Goal: Information Seeking & Learning: Learn about a topic

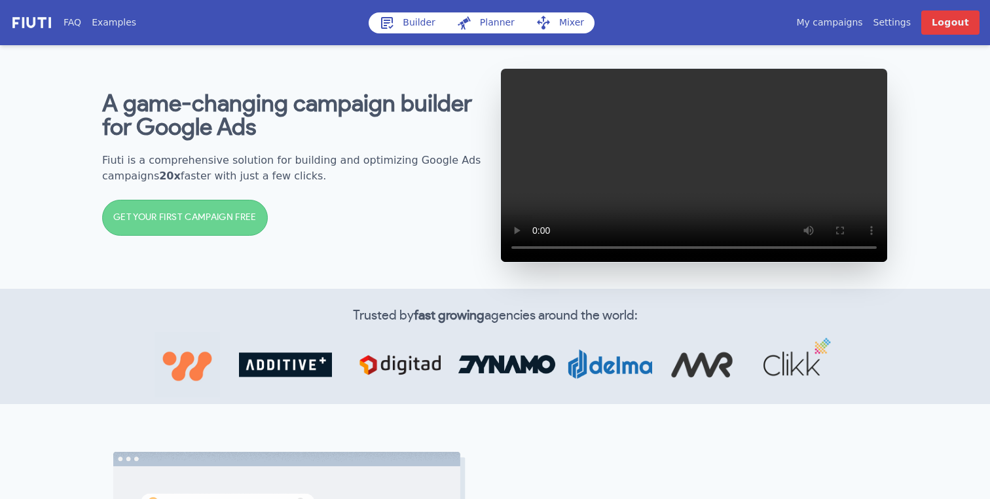
click at [432, 204] on div "A game-changing campaign builder for Google Ads Fiuti is a comprehensive soluti…" at bounding box center [295, 165] width 387 height 172
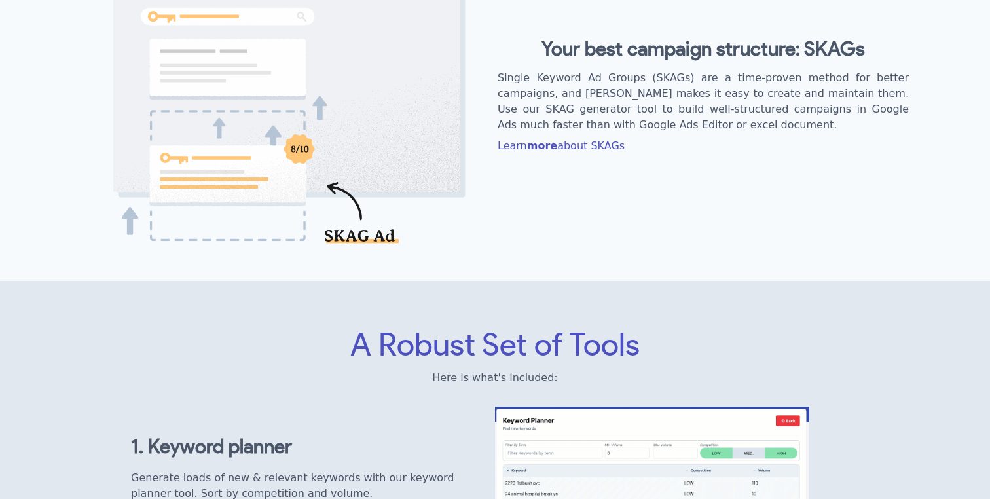
click at [562, 198] on div "Your best campaign structure: SKAGs Single Keyword Ad Groups (SKAGs) are a time…" at bounding box center [495, 99] width 832 height 357
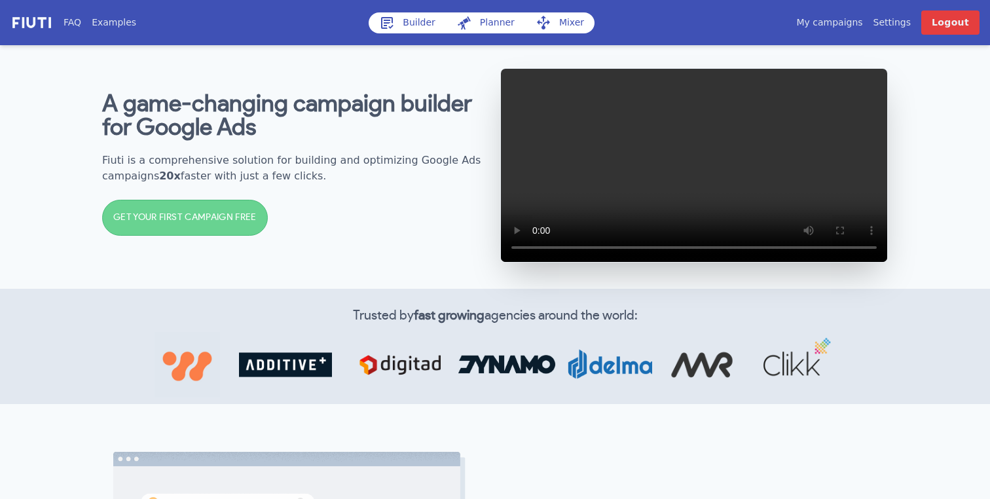
click at [480, 170] on h2 "Fiuti is a comprehensive solution for building and optimizing Google Ads campai…" at bounding box center [295, 167] width 387 height 31
click at [478, 161] on div "A game-changing campaign builder for Google Ads Fiuti is a comprehensive soluti…" at bounding box center [295, 165] width 387 height 172
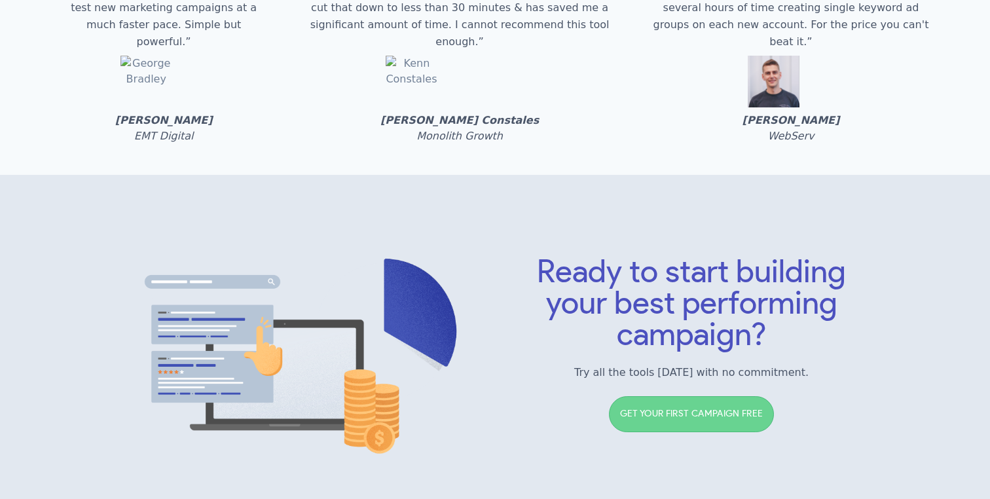
scroll to position [1938, 0]
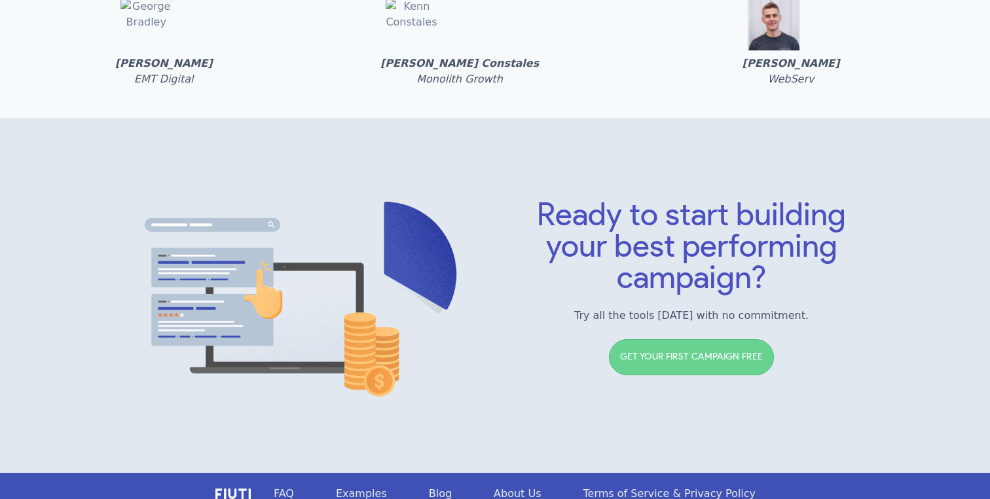
click at [374, 466] on link "Examples" at bounding box center [361, 493] width 93 height 54
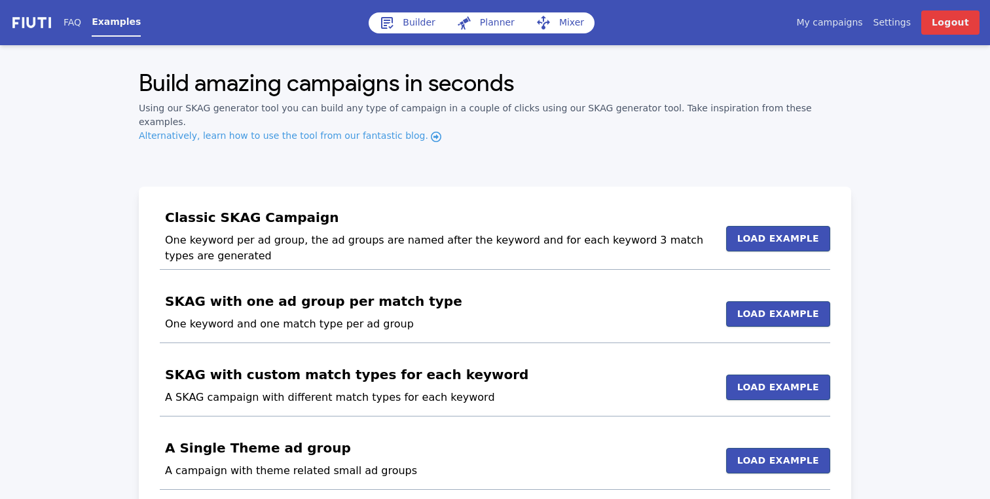
click at [79, 15] on div "FAQ Examples" at bounding box center [215, 22] width 305 height 24
click at [32, 28] on img at bounding box center [31, 22] width 43 height 15
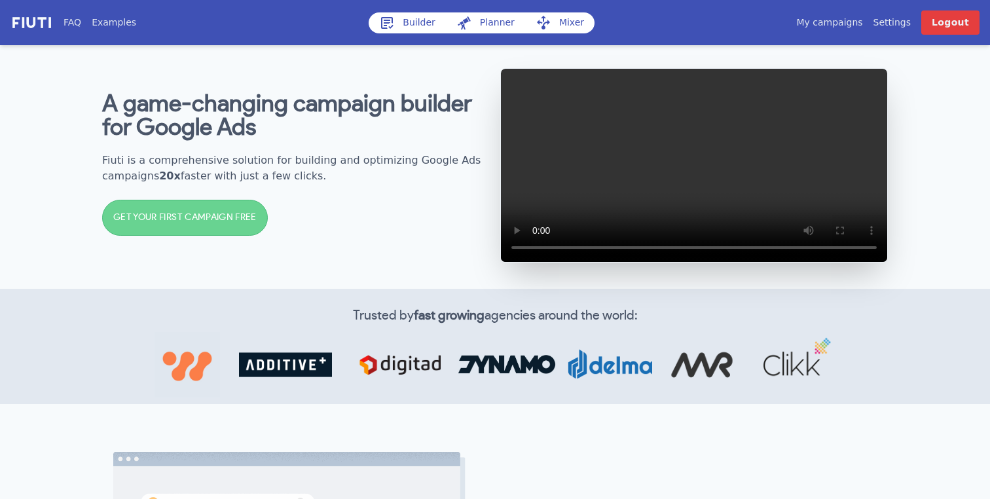
click at [459, 248] on div "A game-changing campaign builder for Google Ads Fiuti is a comprehensive soluti…" at bounding box center [495, 165] width 838 height 247
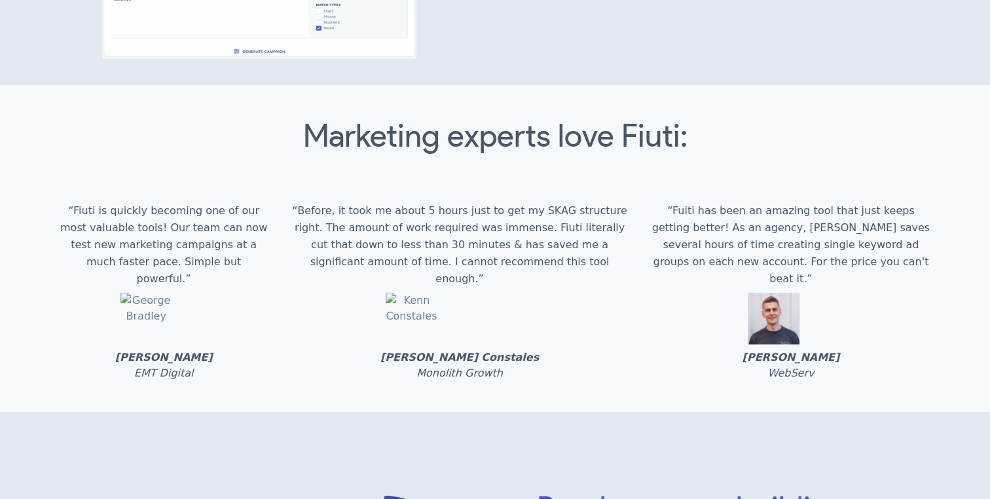
scroll to position [1984, 0]
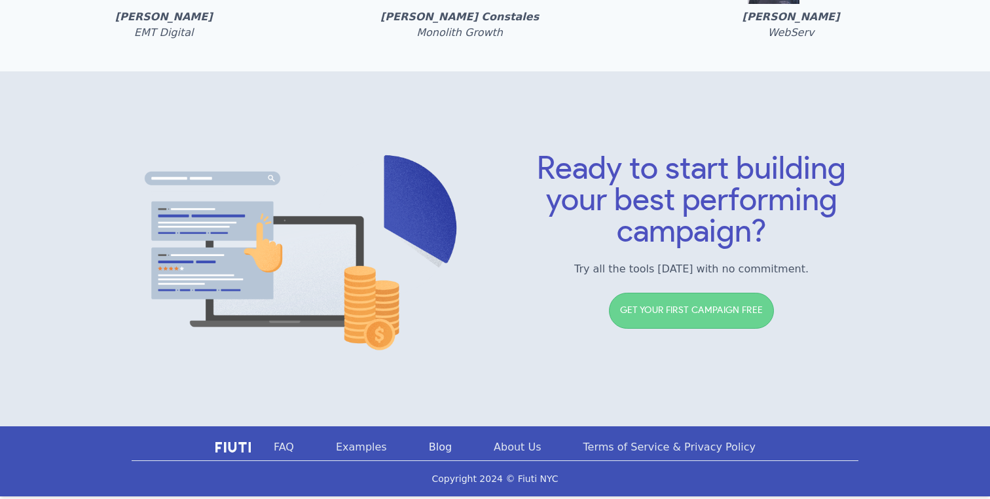
click at [299, 446] on link "FAQ" at bounding box center [284, 447] width 62 height 54
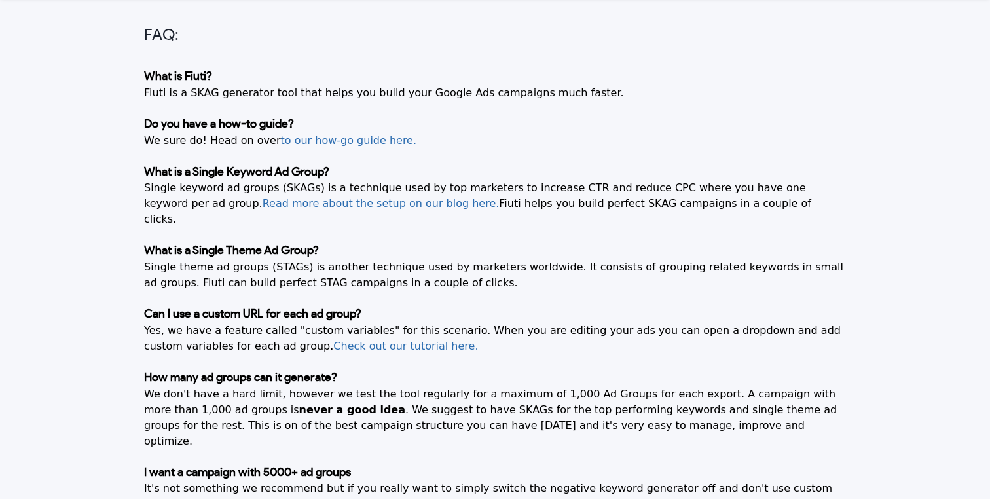
scroll to position [59, 0]
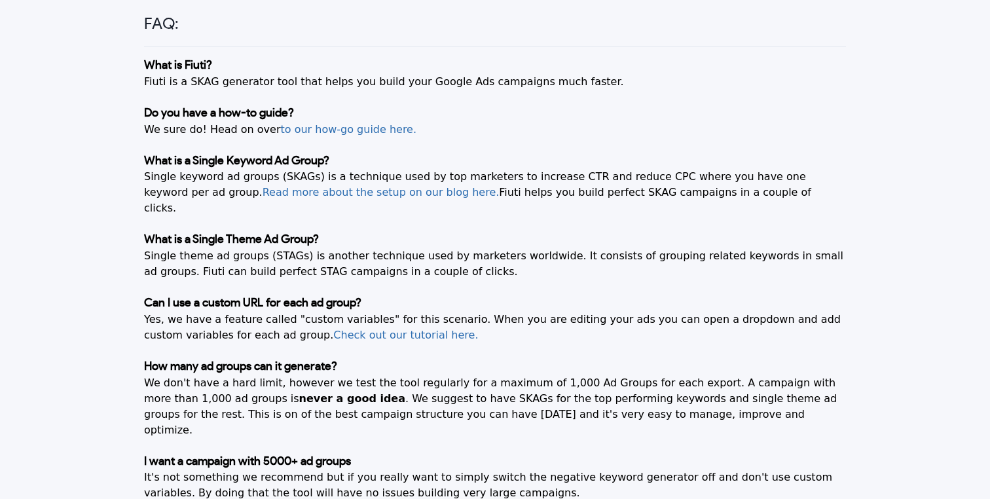
click at [501, 276] on div "FAQ: What is Fiuti? Fiuti is a SKAG generator tool that helps you build your Go…" at bounding box center [495, 367] width 754 height 762
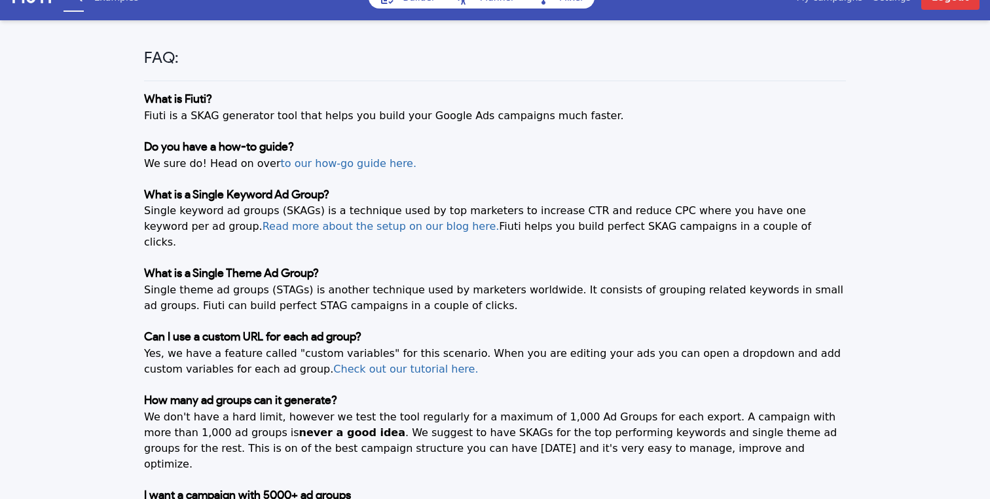
scroll to position [29, 0]
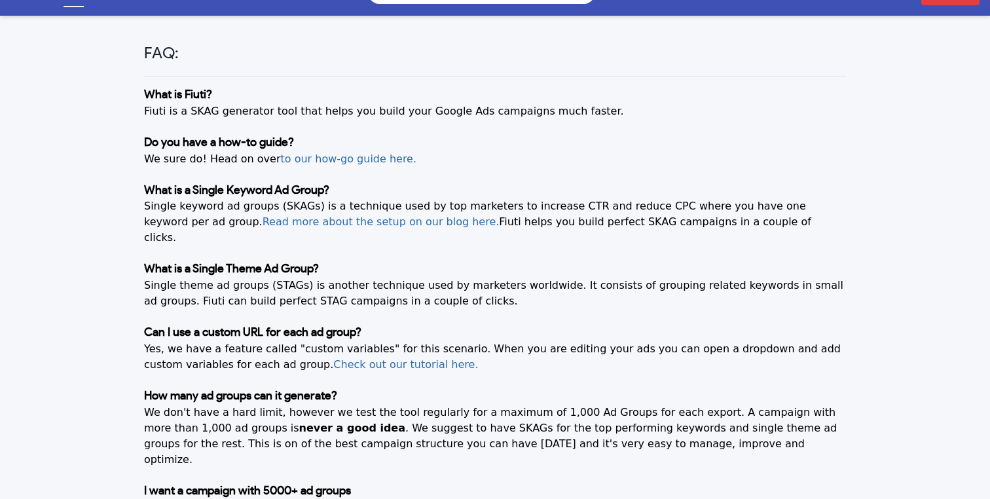
click at [378, 358] on link "Check out our tutorial here." at bounding box center [405, 364] width 145 height 12
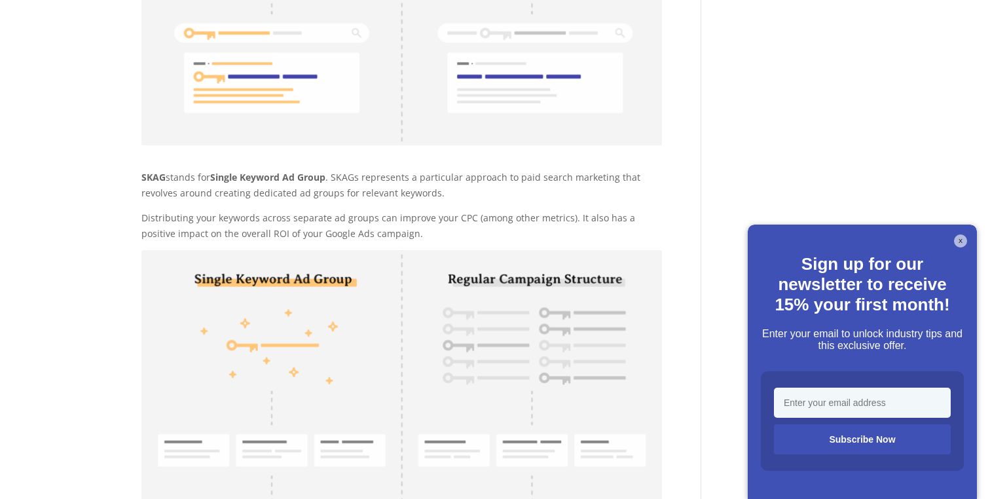
scroll to position [397, 0]
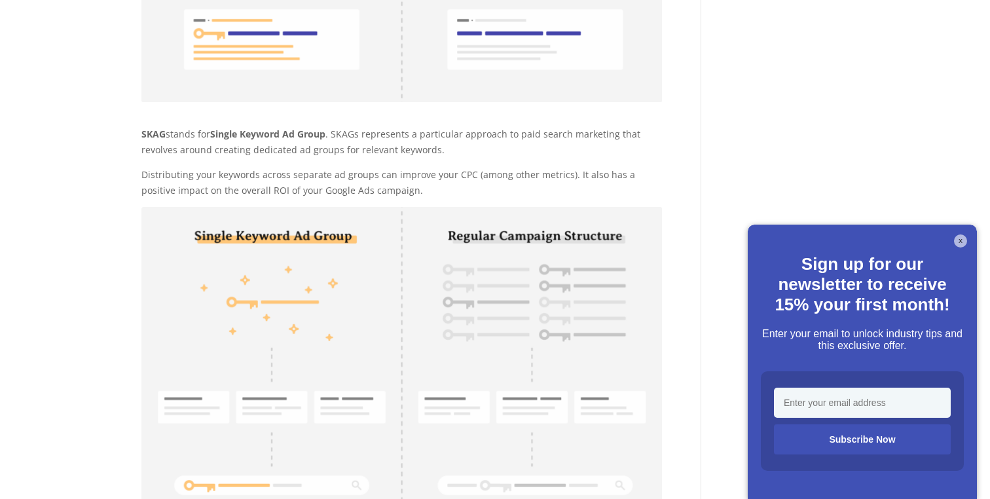
click at [483, 165] on p "SKAG stands for Single Keyword Ad Group . SKAGs represents a particular approac…" at bounding box center [401, 146] width 520 height 41
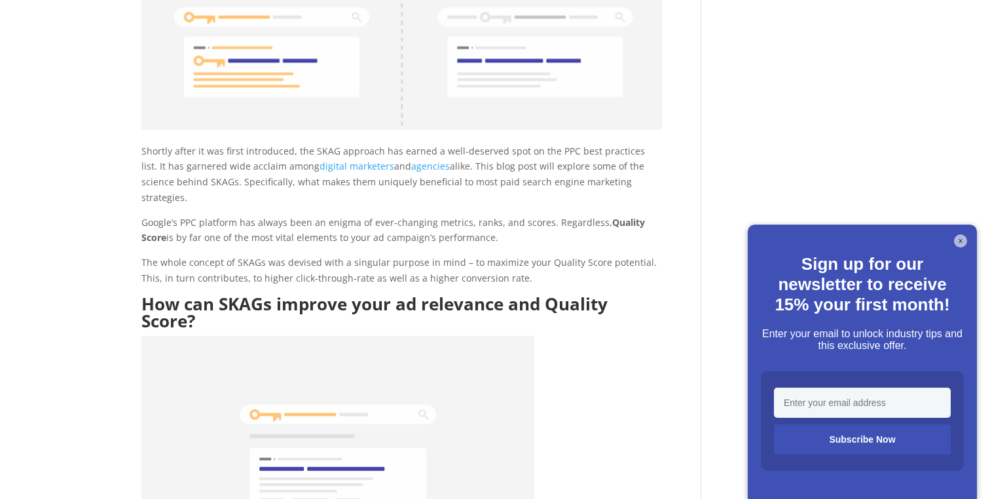
scroll to position [878, 0]
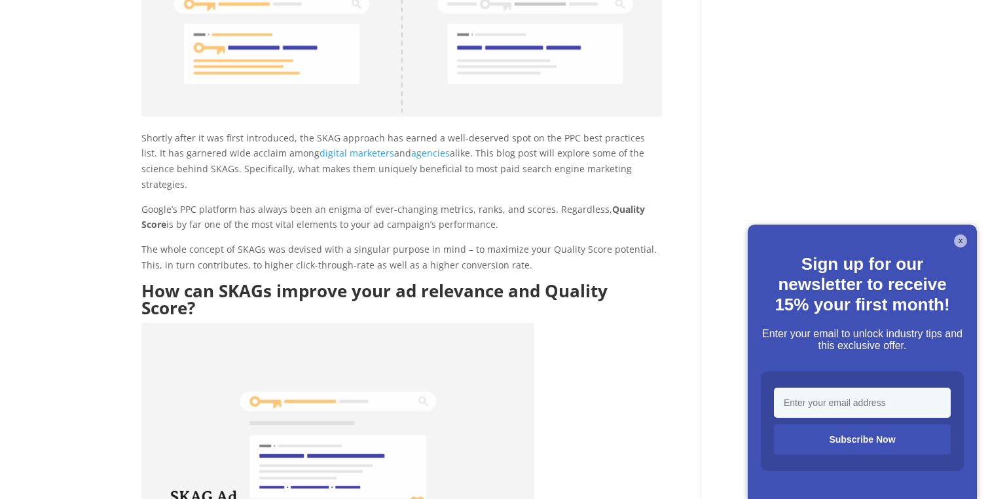
click at [467, 141] on p "Shortly after it was first introduced, the SKAG approach has earned a well-dese…" at bounding box center [401, 165] width 520 height 71
click at [472, 135] on p "Shortly after it was first introduced, the SKAG approach has earned a well-dese…" at bounding box center [401, 165] width 520 height 71
click at [511, 202] on p "Google’s PPC platform has always been an enigma of ever-changing metrics, ranks…" at bounding box center [401, 222] width 520 height 41
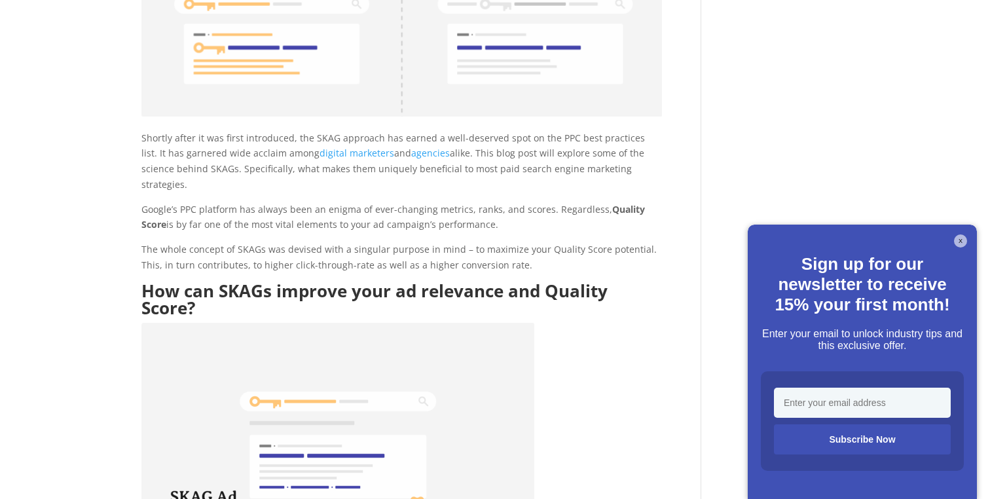
drag, startPoint x: 484, startPoint y: 213, endPoint x: 294, endPoint y: 202, distance: 190.1
click at [279, 206] on p "Google’s PPC platform has always been an enigma of ever-changing metrics, ranks…" at bounding box center [401, 222] width 520 height 41
click at [504, 202] on p "Google’s PPC platform has always been an enigma of ever-changing metrics, ranks…" at bounding box center [401, 222] width 520 height 41
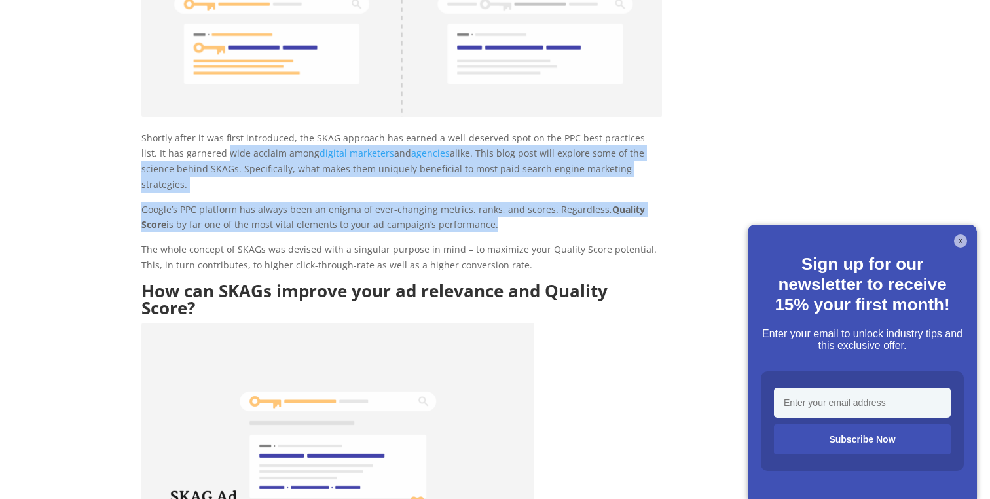
drag, startPoint x: 461, startPoint y: 208, endPoint x: 207, endPoint y: 154, distance: 259.7
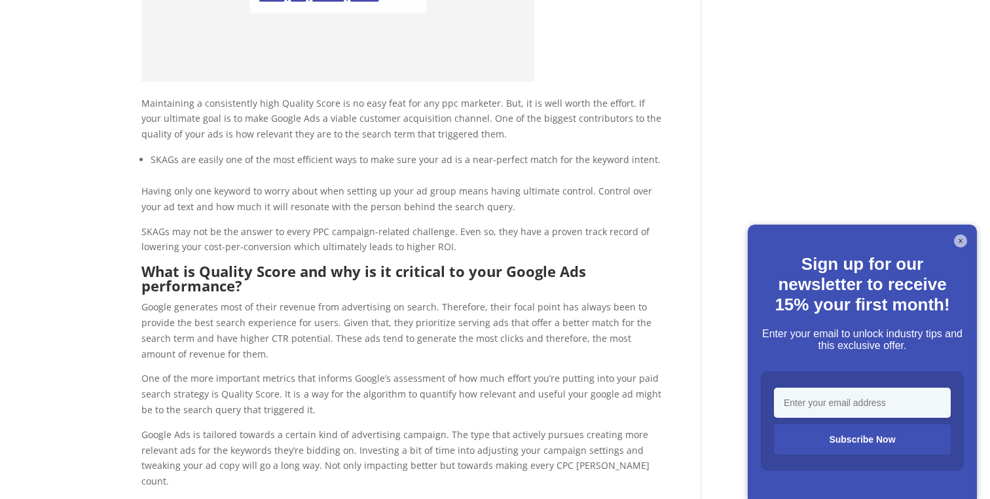
scroll to position [1514, 0]
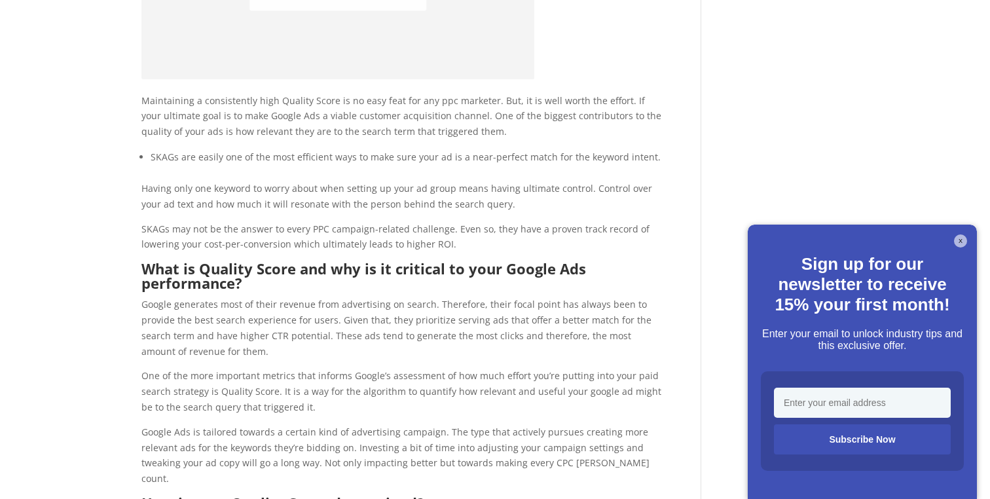
click at [963, 239] on button "X" at bounding box center [960, 240] width 13 height 13
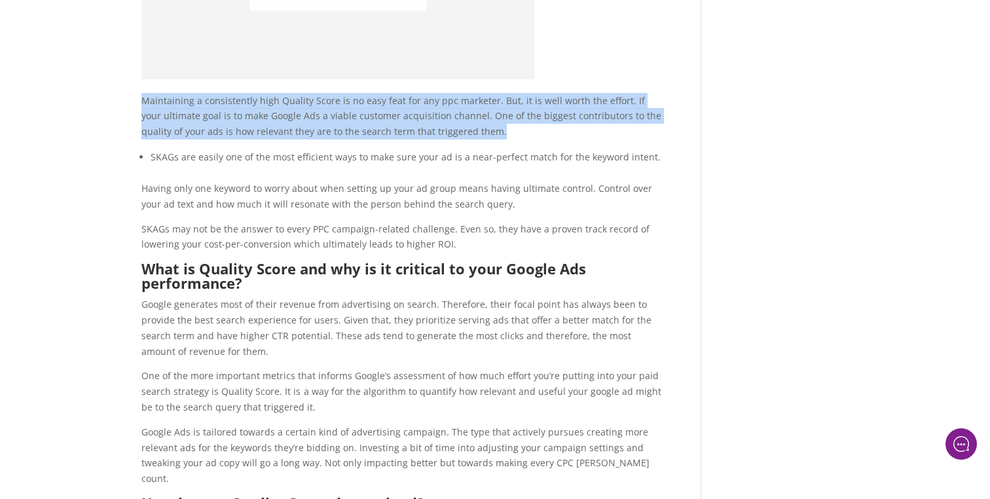
drag, startPoint x: 514, startPoint y: 109, endPoint x: 130, endPoint y: 85, distance: 384.3
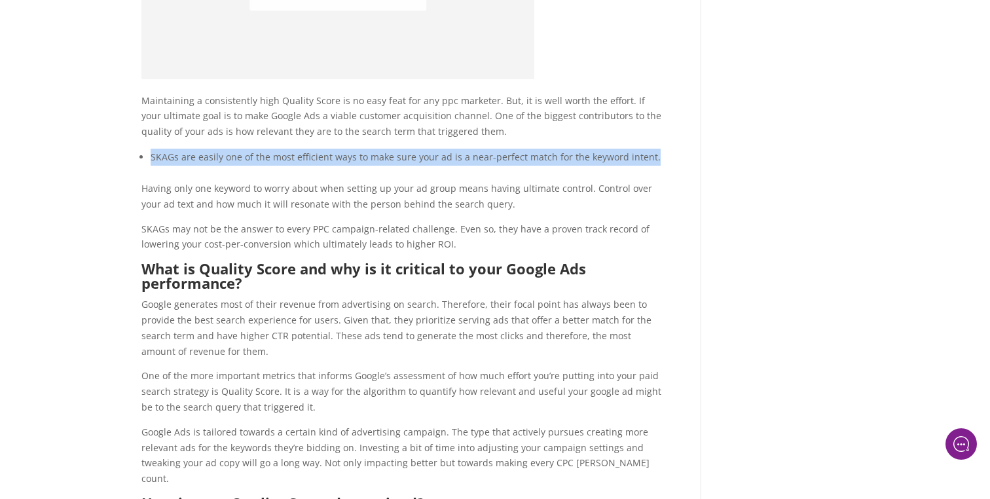
drag, startPoint x: 135, startPoint y: 134, endPoint x: 660, endPoint y: 153, distance: 525.2
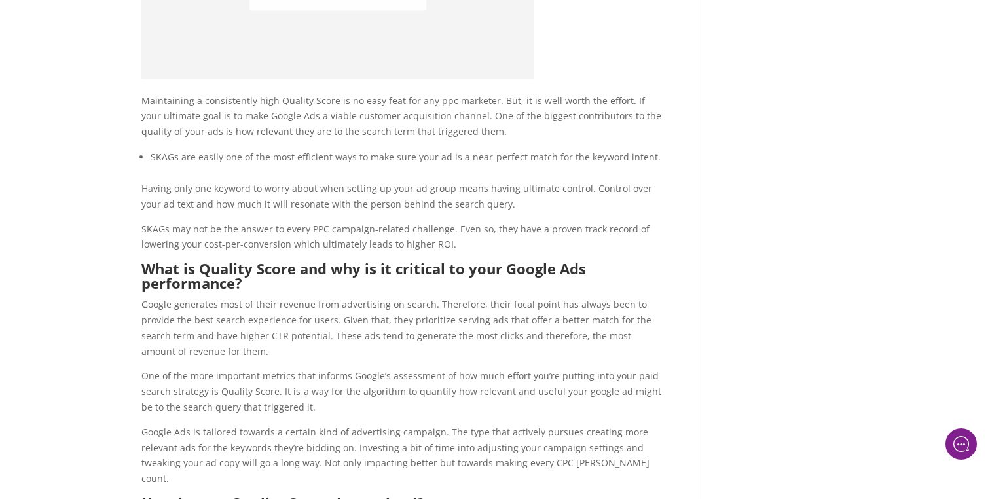
click at [638, 127] on p "Maintaining a consistently high Quality Score is no easy feat for any ppc marke…" at bounding box center [401, 121] width 520 height 56
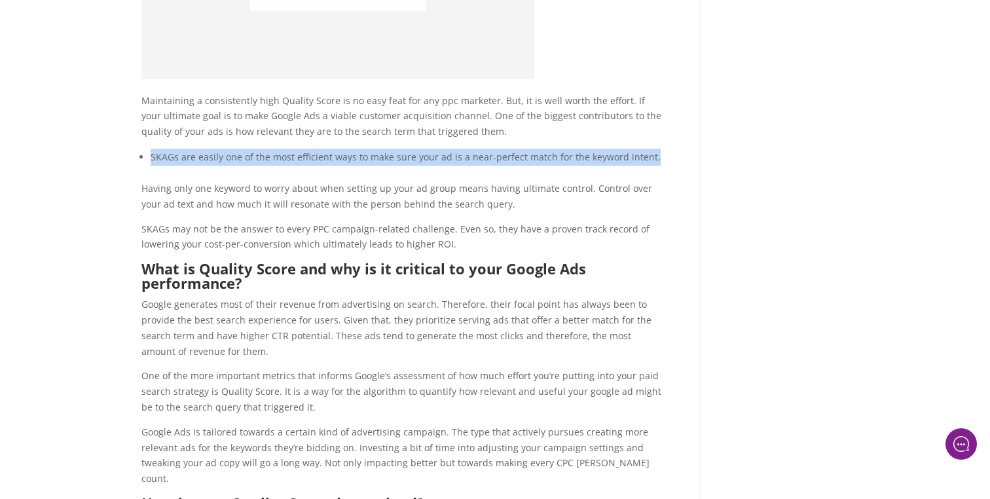
drag, startPoint x: 675, startPoint y: 143, endPoint x: 90, endPoint y: 145, distance: 585.1
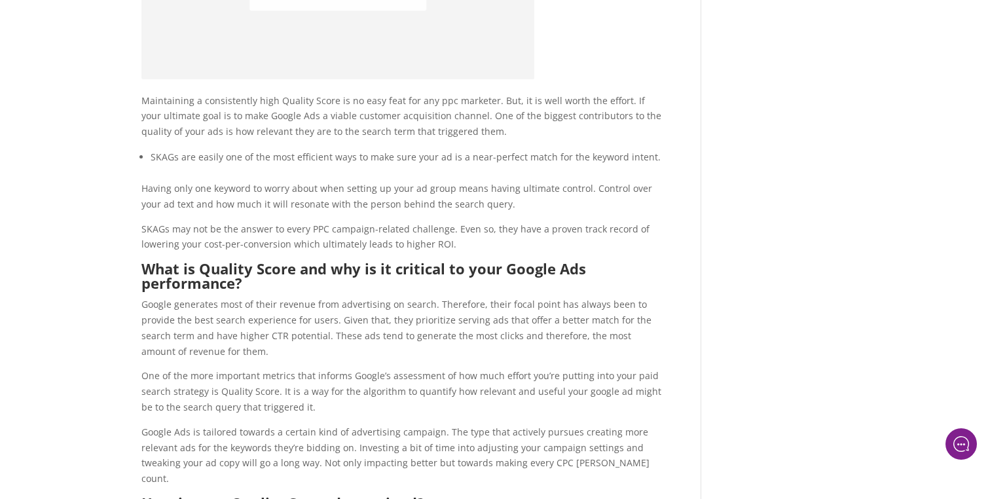
click at [206, 149] on li "SKAGs are easily one of the most efficient ways to make sure your ad is a near-…" at bounding box center [406, 157] width 511 height 17
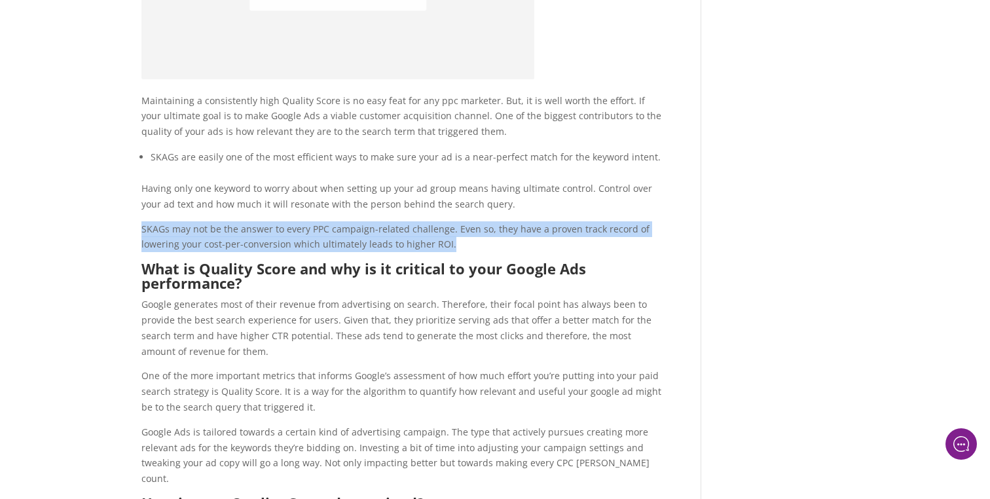
drag, startPoint x: 141, startPoint y: 213, endPoint x: 473, endPoint y: 224, distance: 332.0
click at [473, 224] on p "SKAGs may not be the answer to every PPC campaign-related challenge. Even so, t…" at bounding box center [401, 241] width 520 height 41
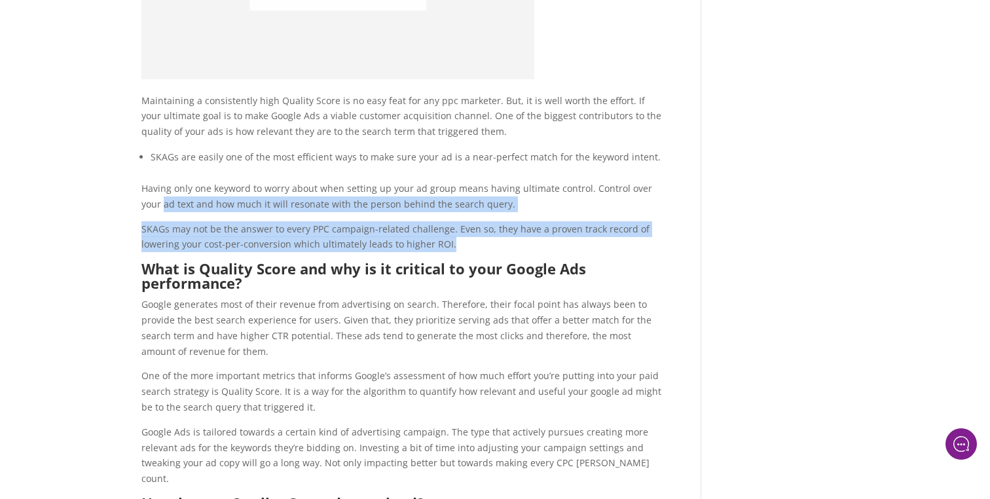
drag, startPoint x: 513, startPoint y: 231, endPoint x: 130, endPoint y: 195, distance: 385.2
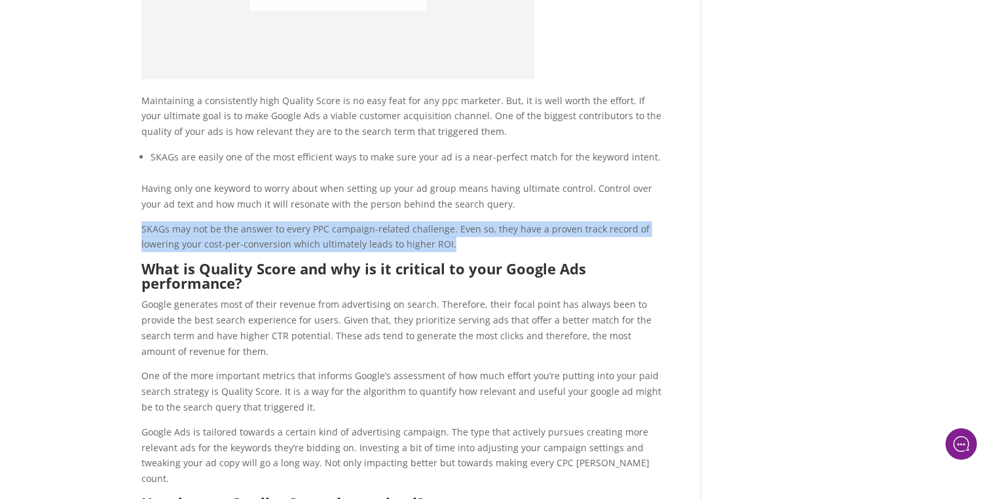
drag, startPoint x: 520, startPoint y: 229, endPoint x: 125, endPoint y: 220, distance: 394.7
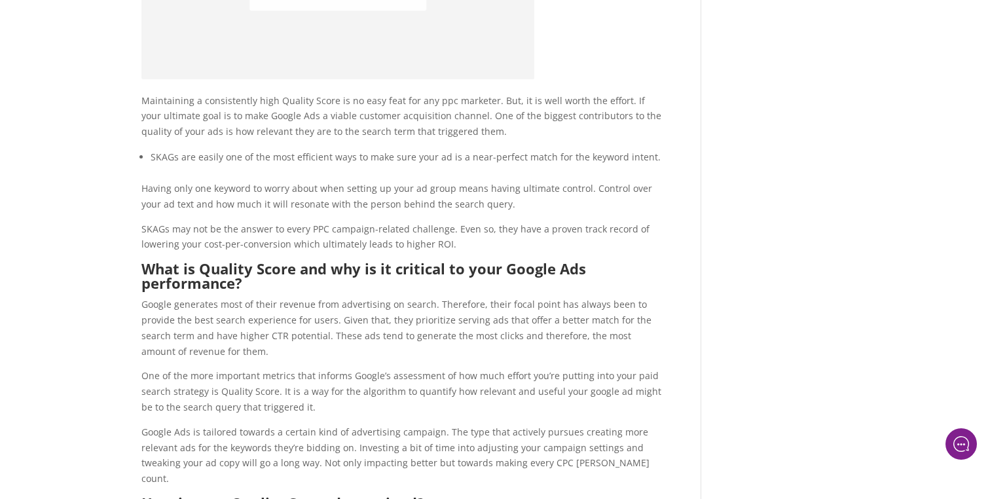
click at [446, 228] on p "SKAGs may not be the answer to every PPC campaign-related challenge. Even so, t…" at bounding box center [401, 241] width 520 height 41
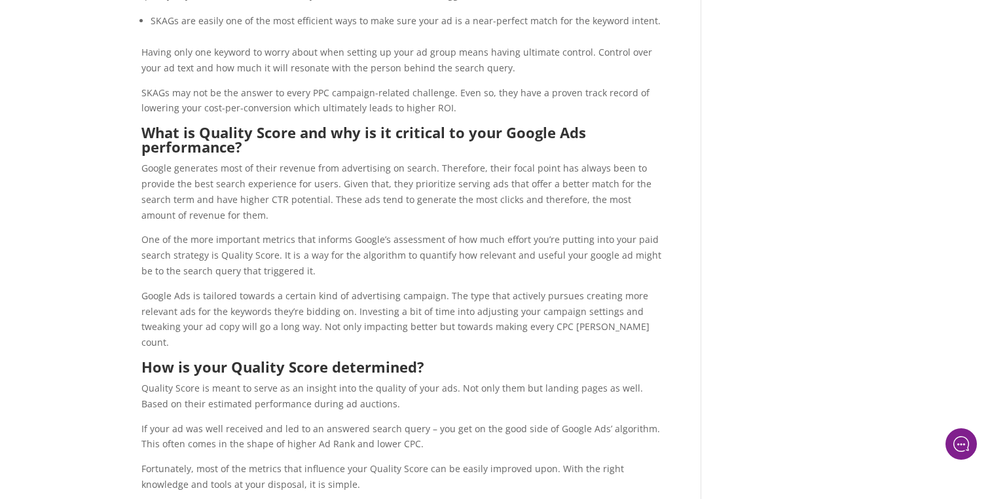
scroll to position [1649, 0]
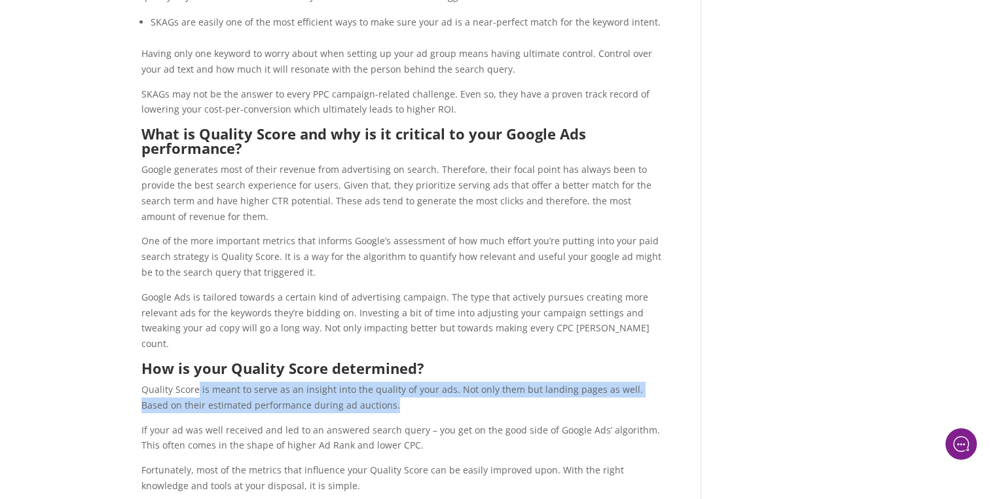
drag, startPoint x: 396, startPoint y: 385, endPoint x: 190, endPoint y: 361, distance: 207.0
click at [191, 382] on p "Quality Score is meant to serve as an insight into the quality of your ads. Not…" at bounding box center [401, 402] width 520 height 41
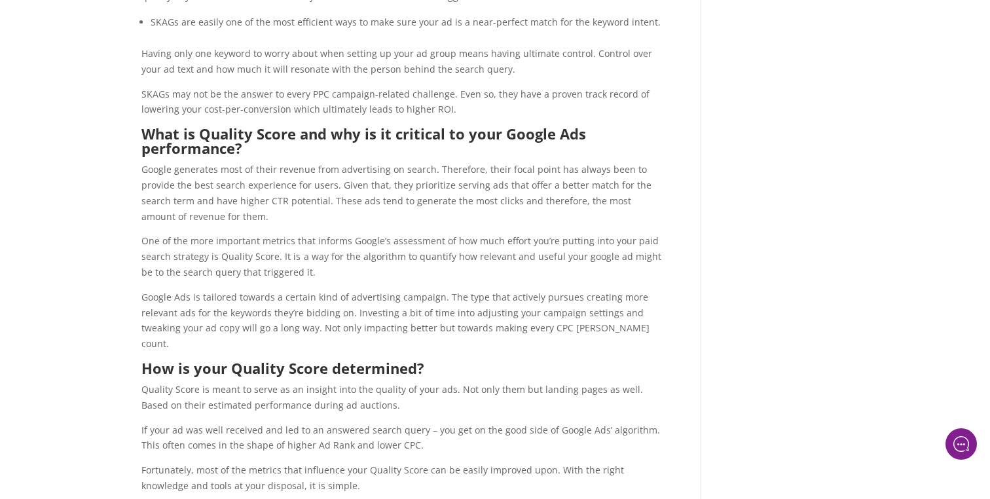
click at [635, 328] on p "Google Ads is tailored towards a certain kind of advertising campaign. The type…" at bounding box center [401, 324] width 520 height 71
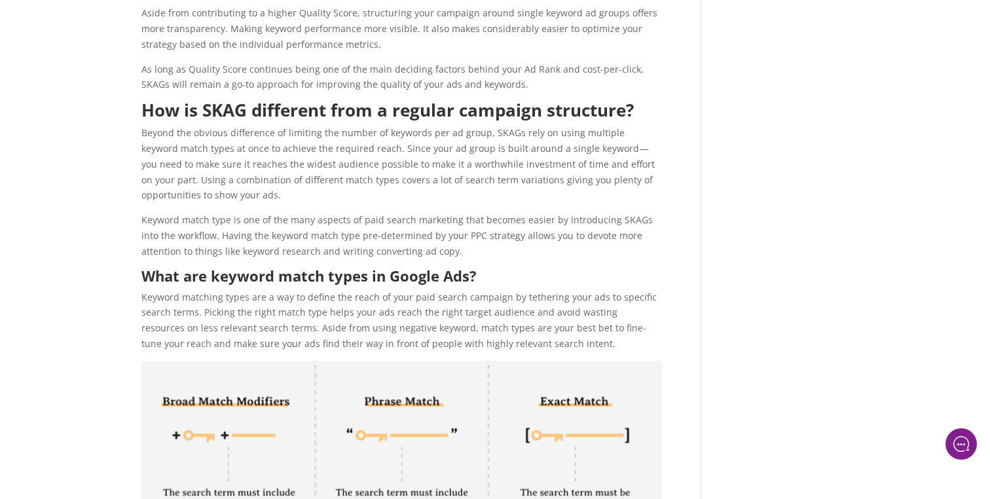
scroll to position [2949, 0]
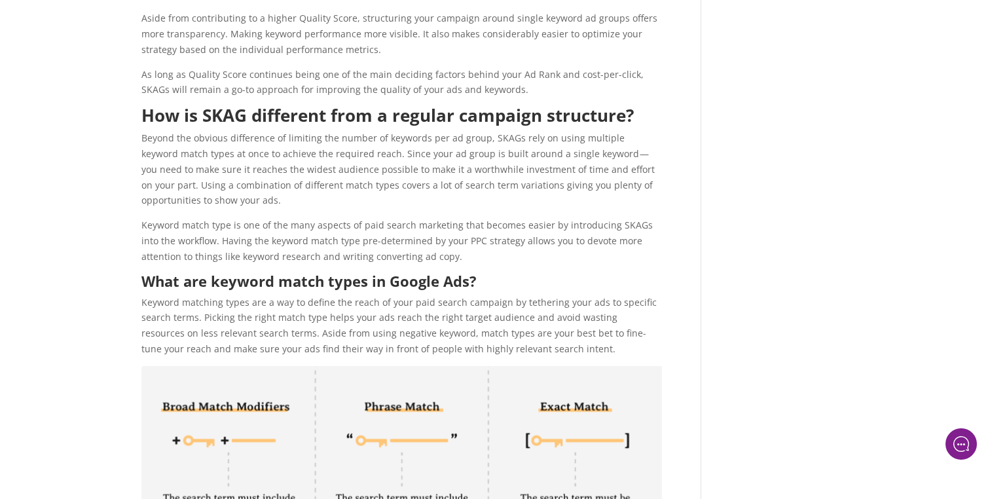
click at [530, 295] on p "Keyword matching types are a way to define the reach of your paid search campai…" at bounding box center [401, 330] width 520 height 71
copy p "tethering"
click at [599, 295] on p "Keyword matching types are a way to define the reach of your paid search campai…" at bounding box center [401, 330] width 520 height 71
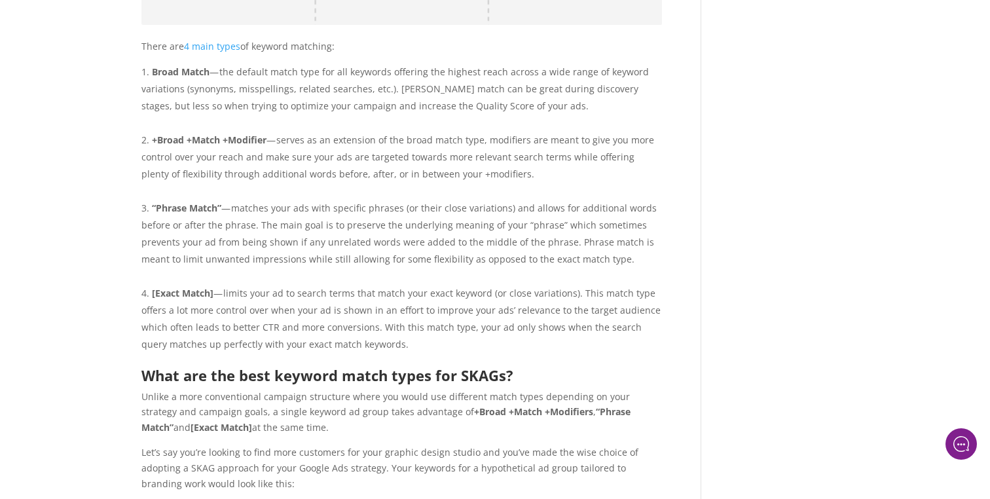
scroll to position [3679, 0]
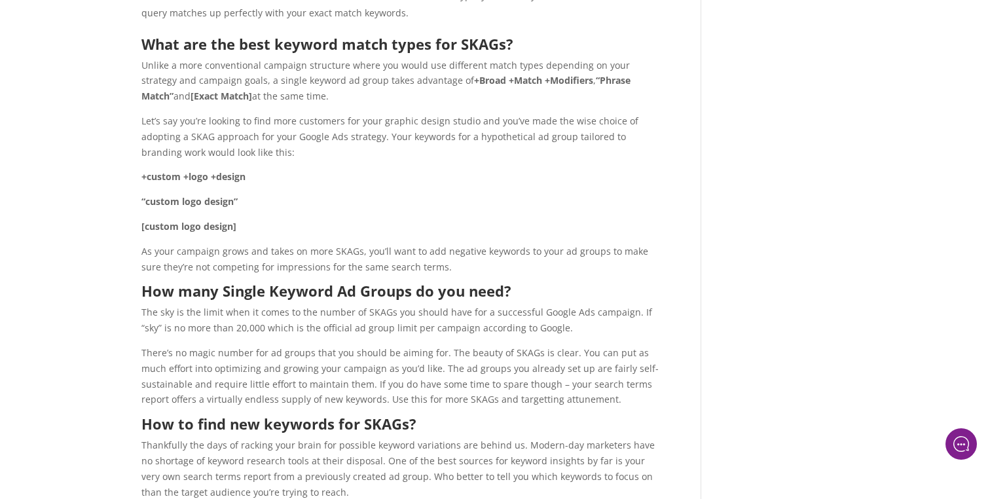
scroll to position [3952, 0]
